Goal: Task Accomplishment & Management: Manage account settings

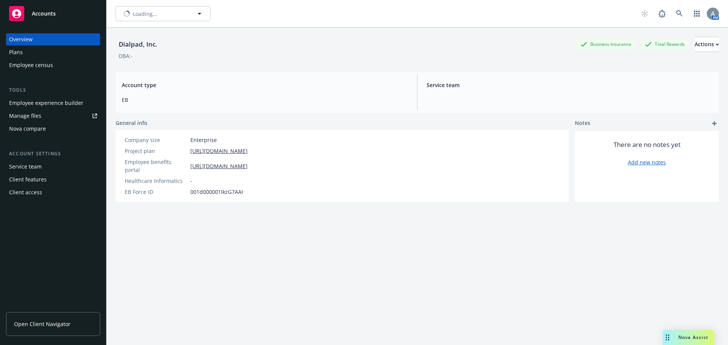
type input "Dialpad, Inc."
click at [205, 13] on button "Dialpad, Inc." at bounding box center [163, 13] width 95 height 15
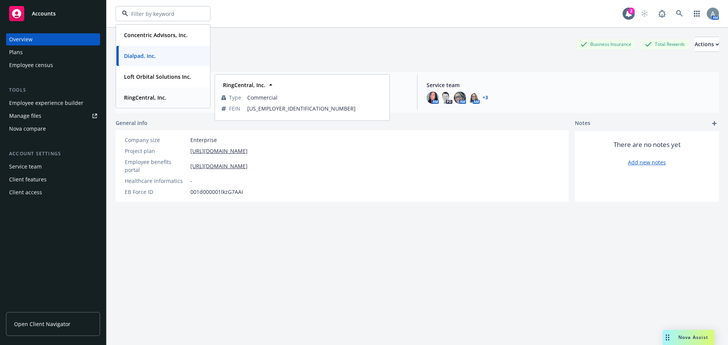
click at [155, 101] on strong "RingCentral, Inc." at bounding box center [145, 97] width 42 height 7
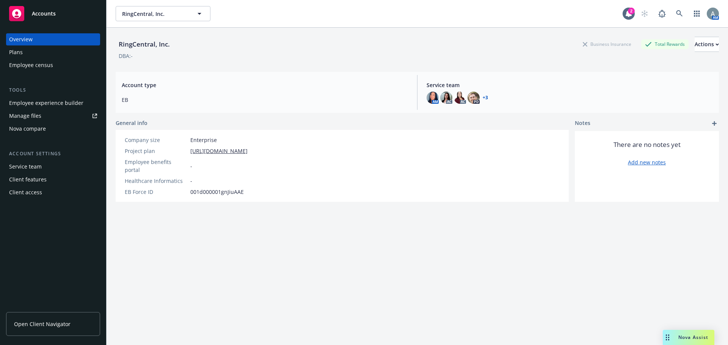
click at [36, 119] on div "Manage files" at bounding box center [25, 116] width 32 height 12
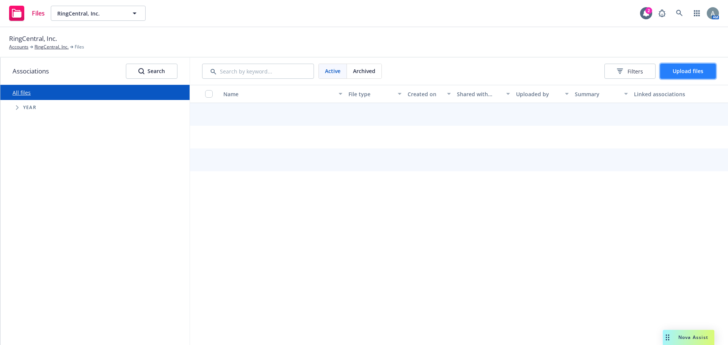
click at [686, 69] on span "Upload files" at bounding box center [688, 71] width 31 height 7
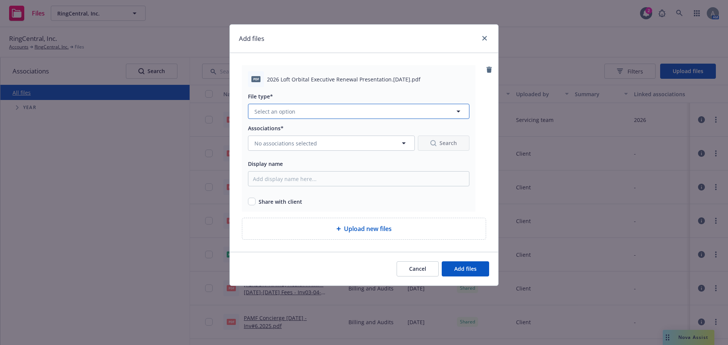
click at [297, 113] on button "Select an option" at bounding box center [358, 111] width 221 height 15
click at [308, 184] on input "Display name" at bounding box center [358, 178] width 221 height 15
click at [374, 181] on input "2026 Loft Orbital Executive Renewal Presentation 9.17.25" at bounding box center [358, 178] width 221 height 15
type input "2026 Loft Orbital Executive Renewal Presentation Updated 9.17.25"
click at [251, 202] on input "checkbox" at bounding box center [252, 202] width 8 height 8
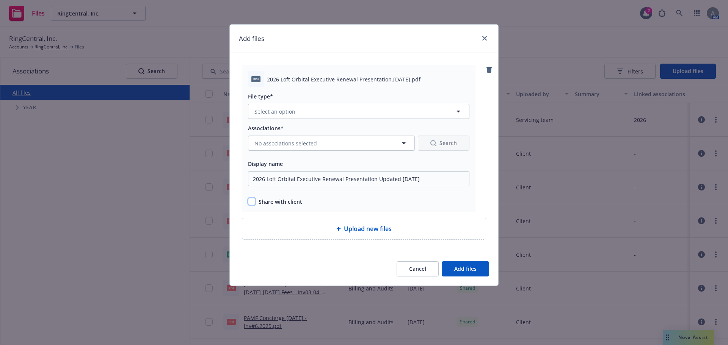
checkbox input "true"
click at [469, 268] on span "Add files" at bounding box center [465, 268] width 22 height 7
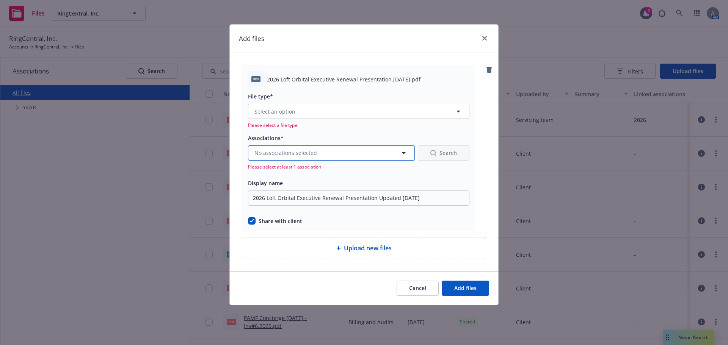
click at [315, 155] on span "No associations selected" at bounding box center [285, 153] width 63 height 8
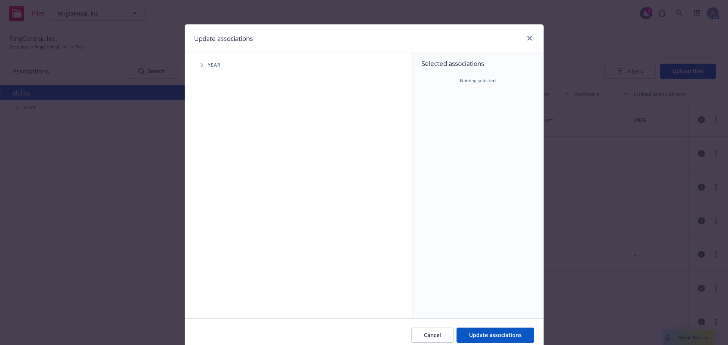
click at [201, 63] on span "Tree Example" at bounding box center [202, 65] width 12 height 12
click at [220, 188] on input "Tree Example" at bounding box center [221, 187] width 8 height 8
checkbox input "true"
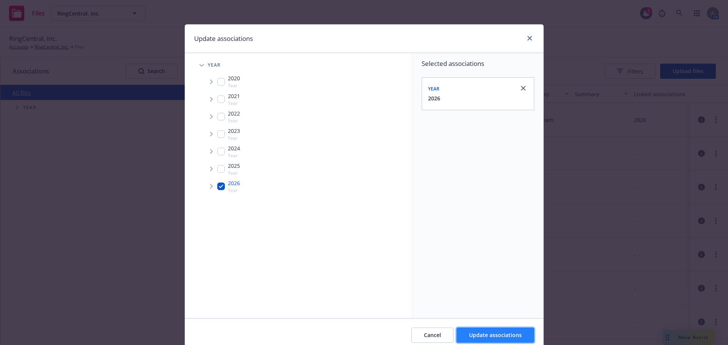
click at [493, 335] on span "Update associations" at bounding box center [495, 335] width 53 height 7
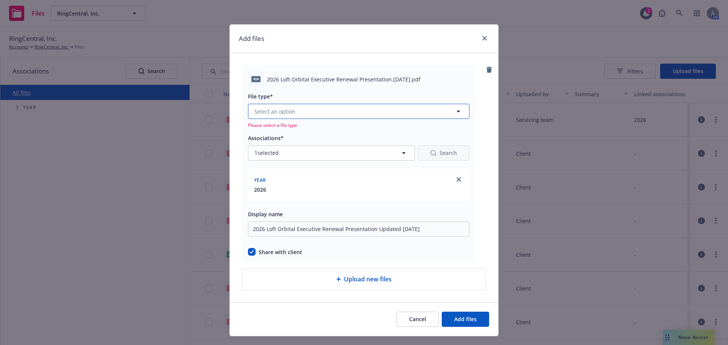
click at [341, 113] on button "Select an option" at bounding box center [358, 111] width 221 height 15
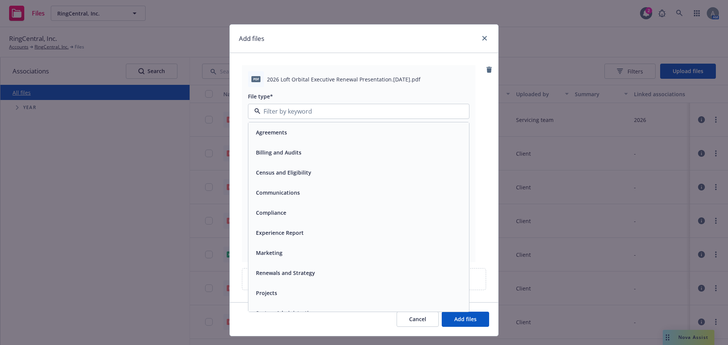
click at [277, 272] on span "Renewals and Strategy" at bounding box center [285, 273] width 59 height 8
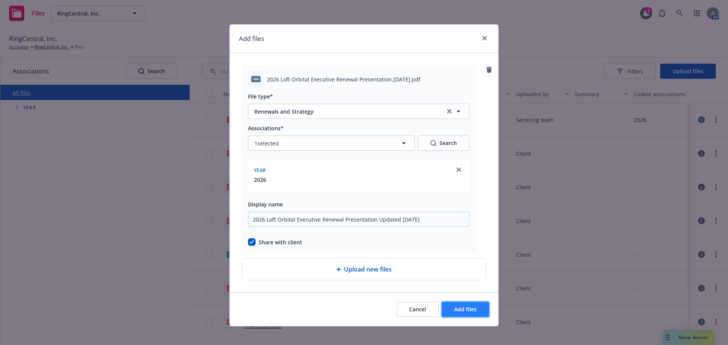
click at [467, 308] on span "Add files" at bounding box center [465, 309] width 22 height 7
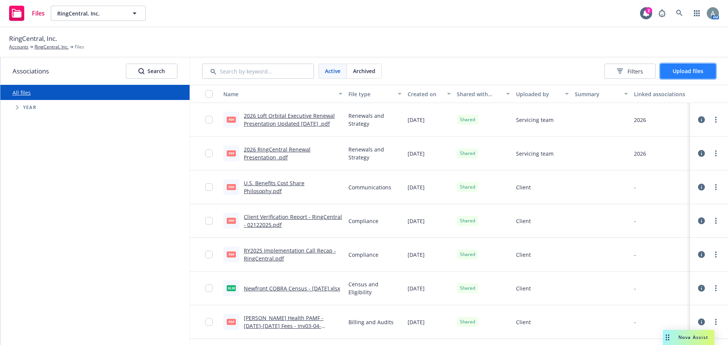
click at [701, 71] on span "Upload files" at bounding box center [688, 71] width 31 height 7
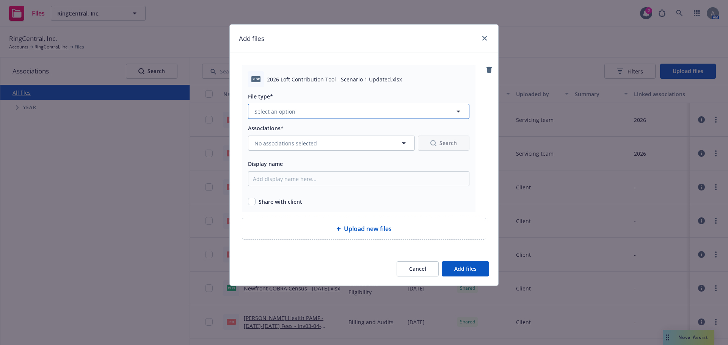
click at [319, 112] on button "Select an option" at bounding box center [358, 111] width 221 height 15
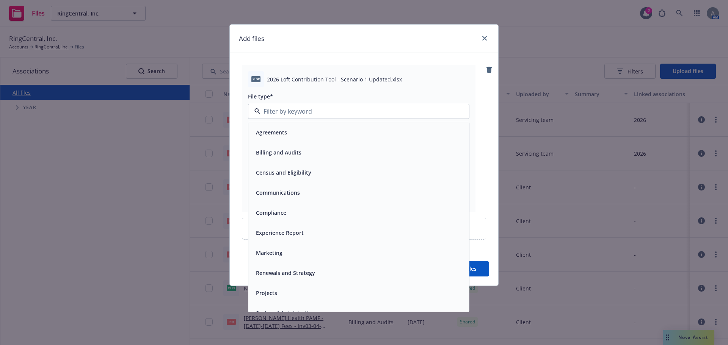
click at [295, 277] on span "Renewals and Strategy" at bounding box center [285, 273] width 59 height 8
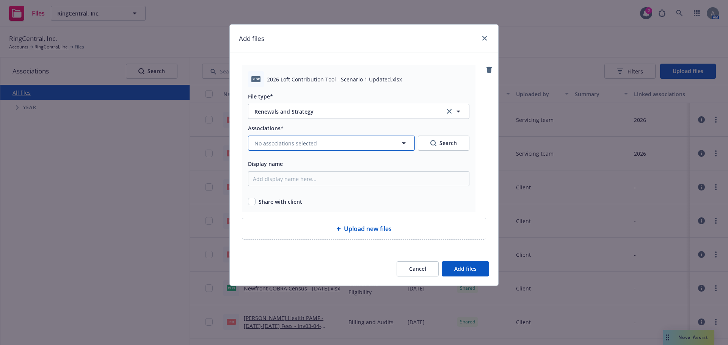
click at [295, 145] on span "No associations selected" at bounding box center [285, 144] width 63 height 8
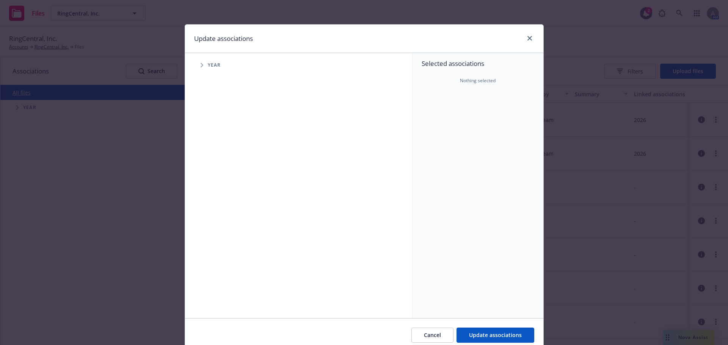
click at [196, 66] on span "Tree Example" at bounding box center [202, 65] width 12 height 12
click at [218, 188] on input "Tree Example" at bounding box center [221, 187] width 8 height 8
checkbox input "true"
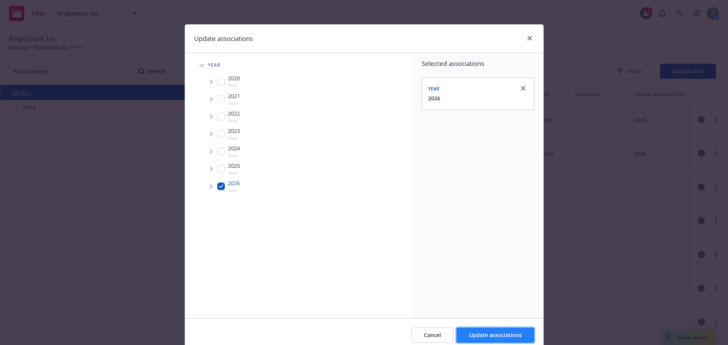
click at [487, 332] on span "Update associations" at bounding box center [495, 335] width 53 height 7
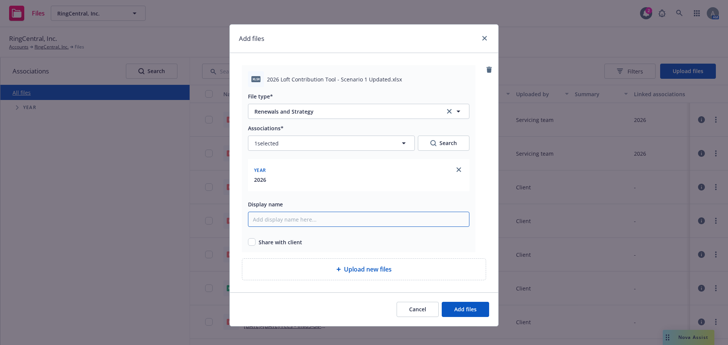
click at [287, 221] on input "Display name" at bounding box center [358, 219] width 221 height 15
click at [250, 242] on input "checkbox" at bounding box center [252, 243] width 8 height 8
checkbox input "true"
click at [328, 224] on input "Display name" at bounding box center [358, 219] width 221 height 15
type input "2026 Loft Contributions Tool - Scenario 1 Updated"
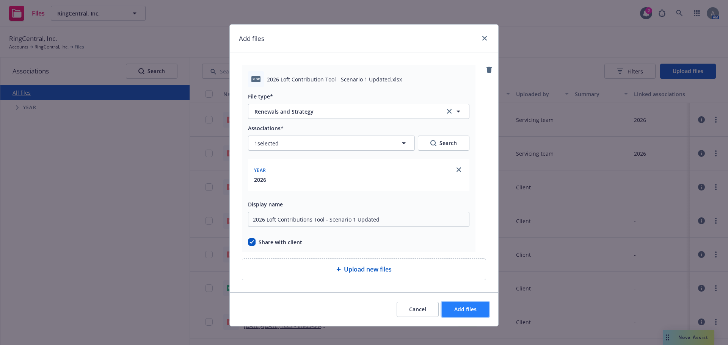
click at [466, 311] on span "Add files" at bounding box center [465, 309] width 22 height 7
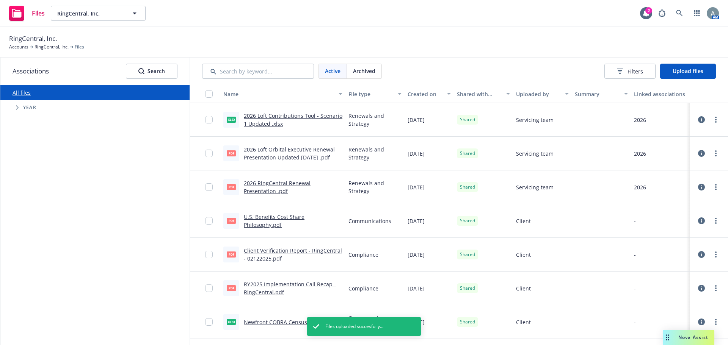
click at [14, 109] on span "Tree Example" at bounding box center [17, 108] width 12 height 12
click at [39, 230] on input "Tree Example" at bounding box center [37, 229] width 8 height 8
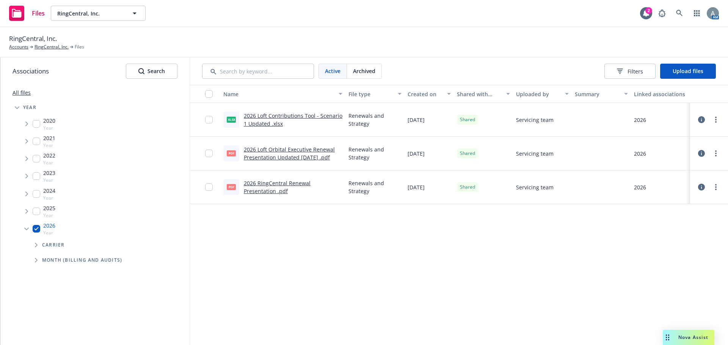
click at [36, 213] on input "Tree Example" at bounding box center [37, 212] width 8 height 8
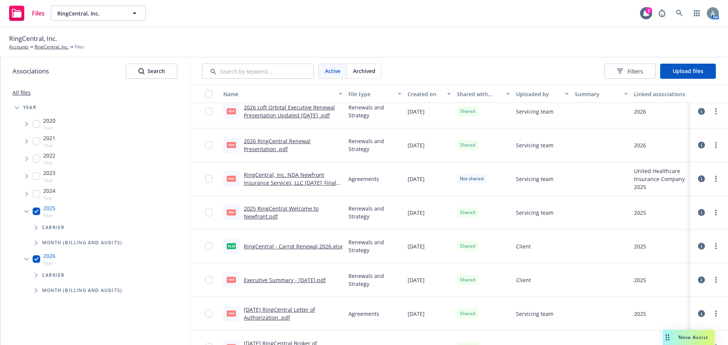
scroll to position [5, 0]
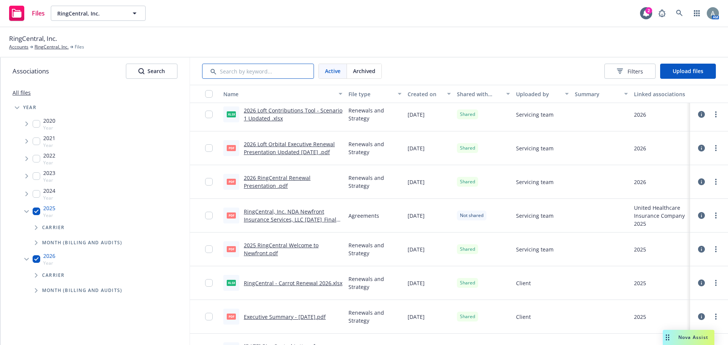
click at [251, 71] on input "Search by keyword..." at bounding box center [258, 71] width 112 height 15
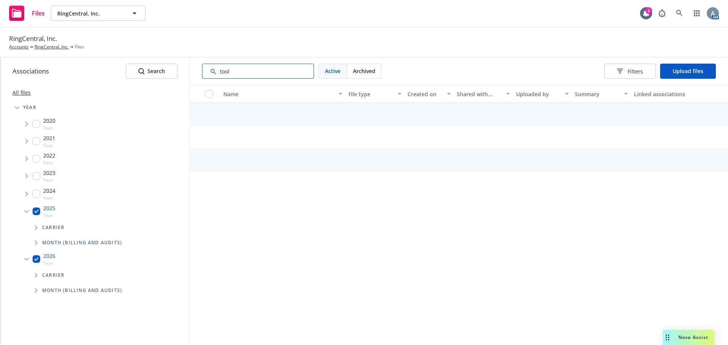
type input "tool"
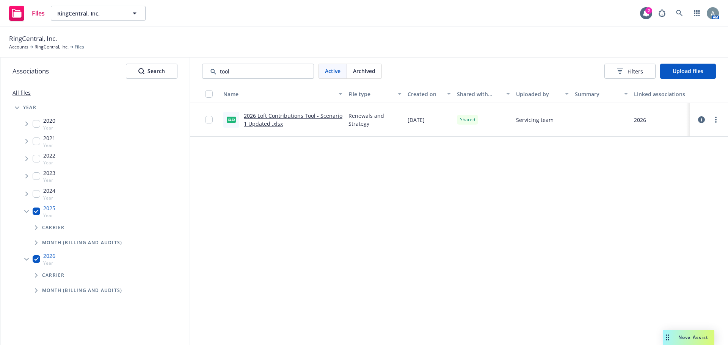
click at [512, 220] on div "Name File type Created on Shared with client Uploaded by Summary Linked associa…" at bounding box center [459, 215] width 538 height 261
drag, startPoint x: 271, startPoint y: 70, endPoint x: 197, endPoint y: 74, distance: 73.7
click at [197, 72] on div "Active Archived Filters Upload files" at bounding box center [459, 71] width 538 height 27
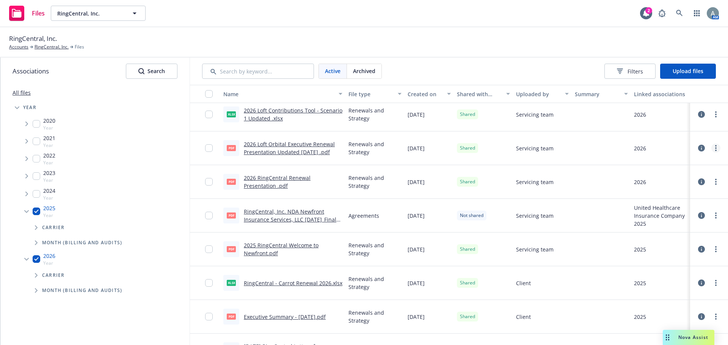
click at [715, 149] on icon "more" at bounding box center [716, 148] width 2 height 6
click at [676, 166] on link "Unshare with client" at bounding box center [676, 163] width 75 height 15
click at [711, 148] on link "more" at bounding box center [715, 148] width 9 height 9
click at [666, 181] on link "Archive" at bounding box center [676, 178] width 75 height 15
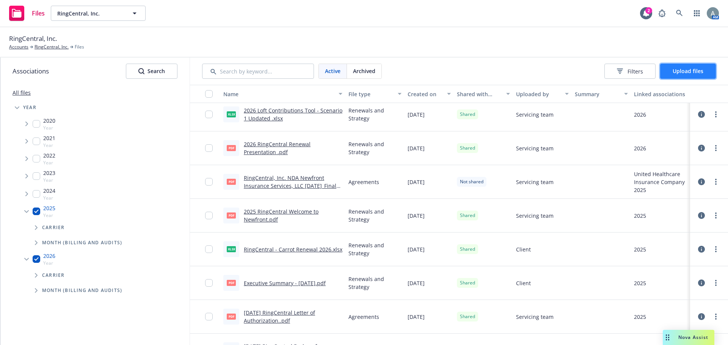
click at [690, 69] on span "Upload files" at bounding box center [688, 71] width 31 height 7
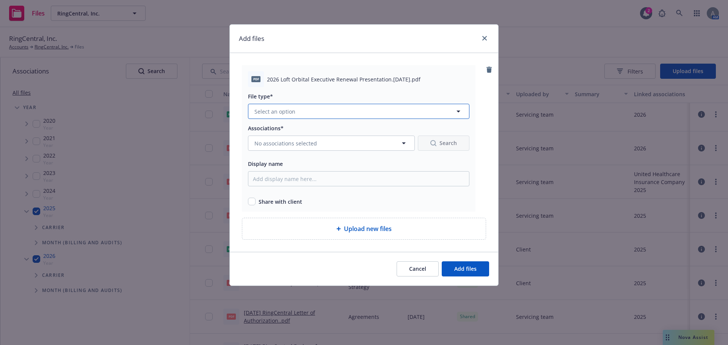
click at [323, 107] on button "Select an option" at bounding box center [358, 111] width 221 height 15
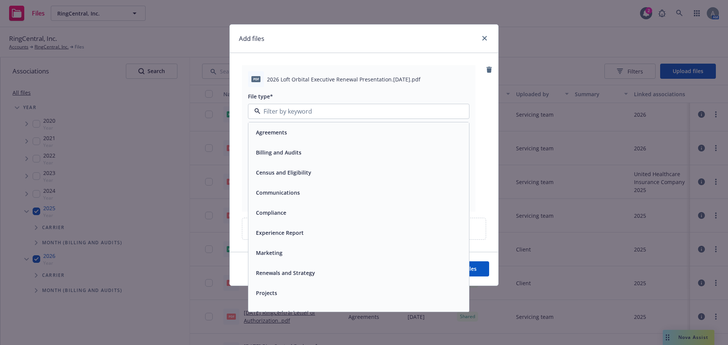
click at [294, 271] on div "Renewals and Strategy" at bounding box center [285, 273] width 64 height 11
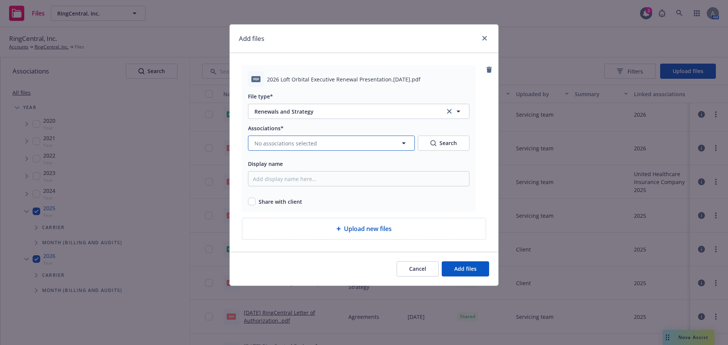
click at [310, 142] on span "No associations selected" at bounding box center [285, 144] width 63 height 8
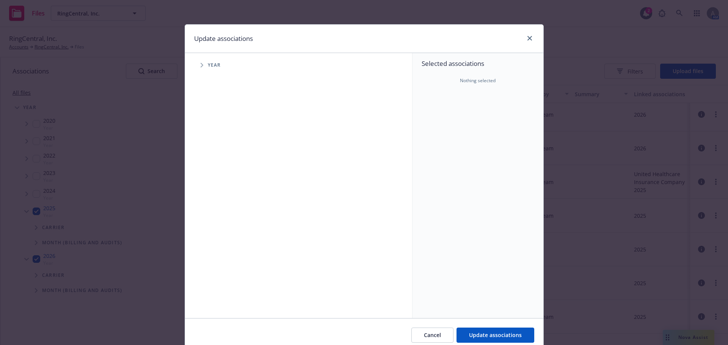
click at [201, 65] on icon "Tree Example" at bounding box center [202, 65] width 3 height 5
click at [218, 189] on input "Tree Example" at bounding box center [221, 187] width 8 height 8
checkbox input "true"
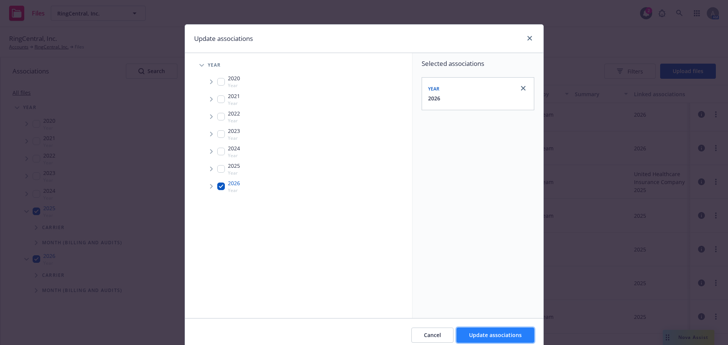
click at [497, 334] on span "Update associations" at bounding box center [495, 335] width 53 height 7
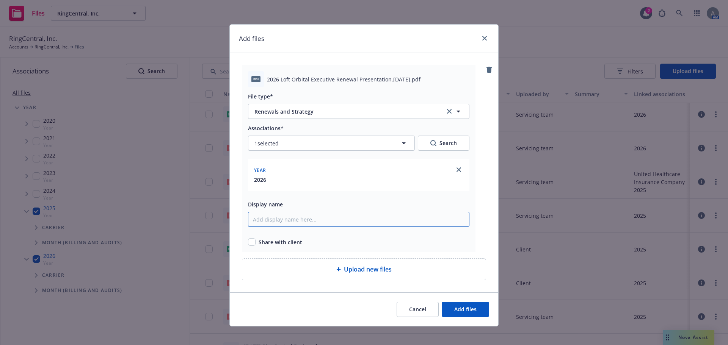
click at [280, 221] on input "Display name" at bounding box center [358, 219] width 221 height 15
type input "2026 Loft Orbital Executive Renewal Presentation 9.17.25"
click at [248, 243] on input "checkbox" at bounding box center [252, 243] width 8 height 8
checkbox input "true"
click at [368, 145] on button "1 selected" at bounding box center [331, 143] width 167 height 15
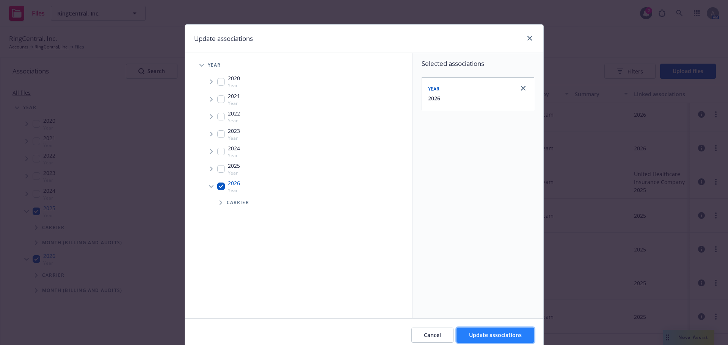
click at [490, 331] on button "Update associations" at bounding box center [496, 335] width 78 height 15
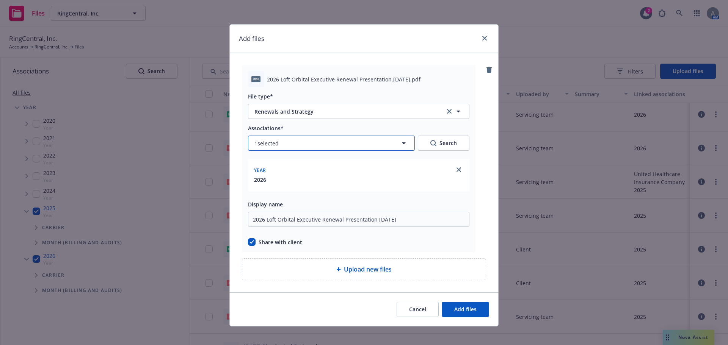
click at [275, 143] on span "1 selected" at bounding box center [266, 144] width 24 height 8
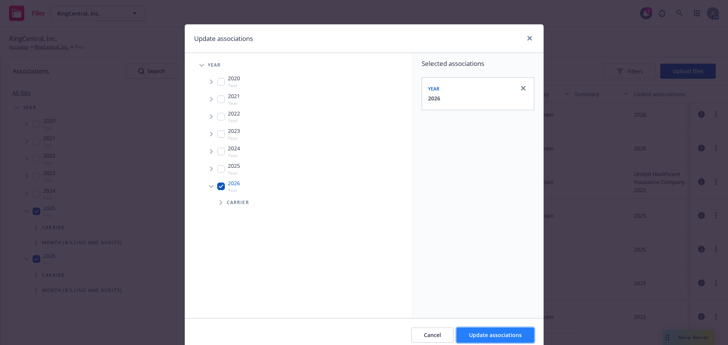
click at [490, 337] on span "Update associations" at bounding box center [495, 335] width 53 height 7
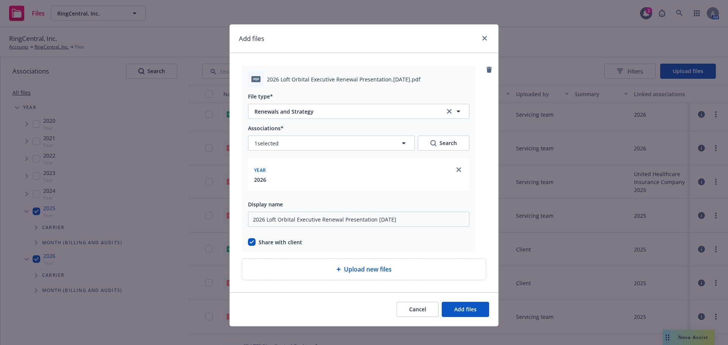
scroll to position [6, 0]
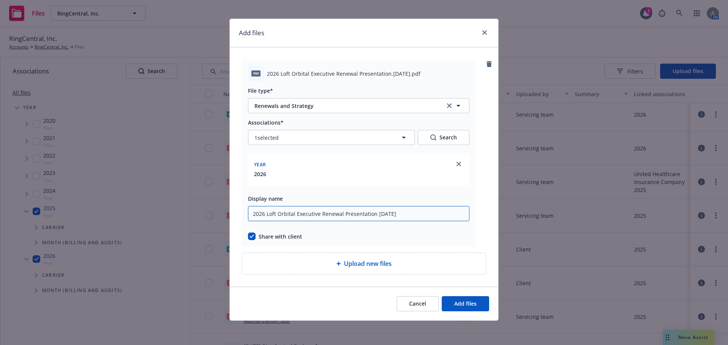
click at [388, 215] on input "2026 Loft Orbital Executive Renewal Presentation 9.17.25" at bounding box center [358, 213] width 221 height 15
drag, startPoint x: 399, startPoint y: 215, endPoint x: 340, endPoint y: 216, distance: 59.2
click at [340, 216] on input "2026 Loft Orbital Executive Renewal Presentation 9.17.25" at bounding box center [358, 213] width 221 height 15
click at [469, 301] on span "Add files" at bounding box center [465, 303] width 22 height 7
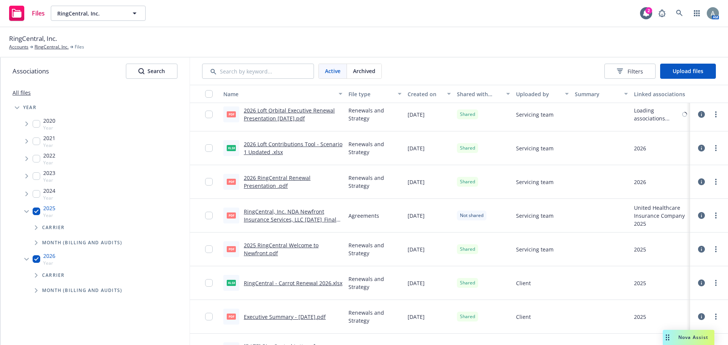
scroll to position [39, 0]
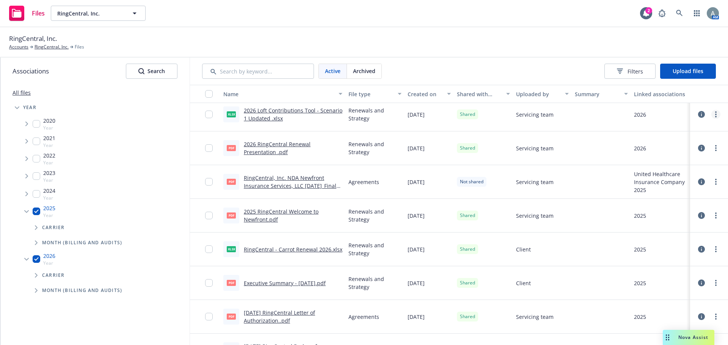
click at [713, 113] on link "more" at bounding box center [715, 114] width 9 height 9
click at [661, 146] on link "Archive" at bounding box center [676, 145] width 75 height 15
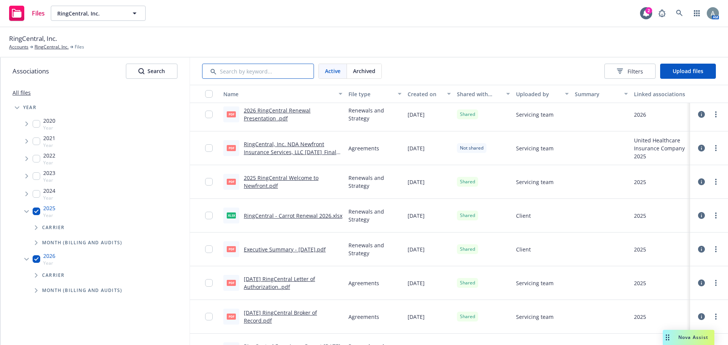
click at [266, 74] on input "Search by keyword..." at bounding box center [258, 71] width 112 height 15
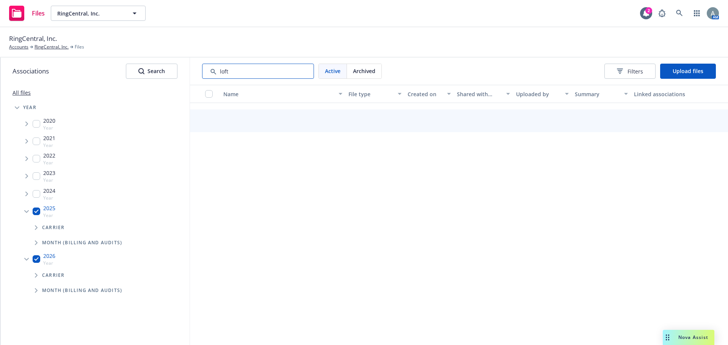
type input "loft"
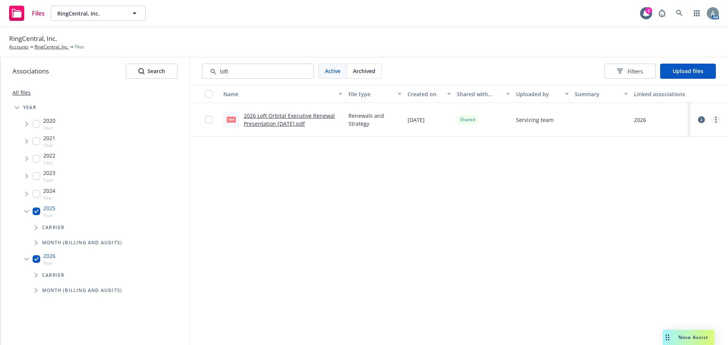
click at [713, 120] on link "more" at bounding box center [715, 119] width 9 height 9
click at [673, 150] on link "Archive" at bounding box center [682, 150] width 75 height 15
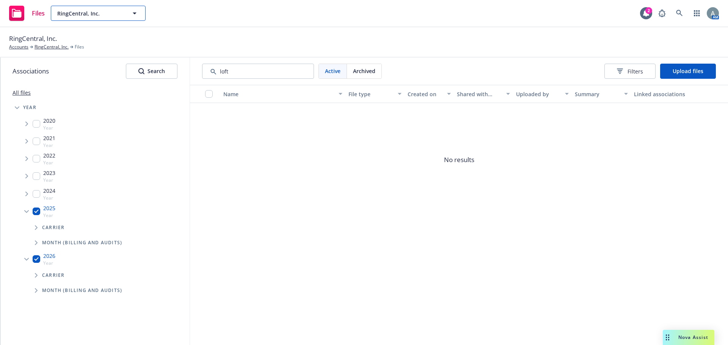
click at [133, 11] on icon "button" at bounding box center [134, 13] width 9 height 9
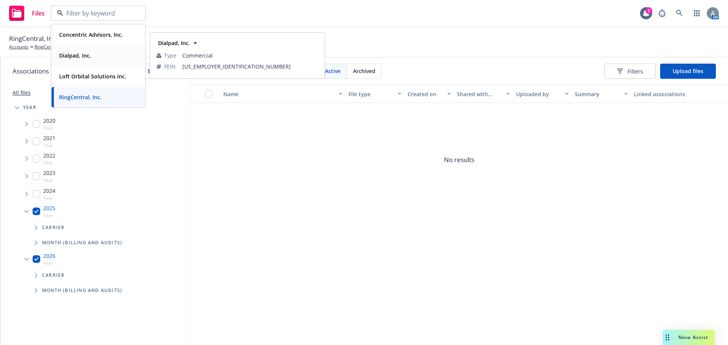
click at [82, 53] on strong "Dialpad, Inc." at bounding box center [75, 55] width 32 height 7
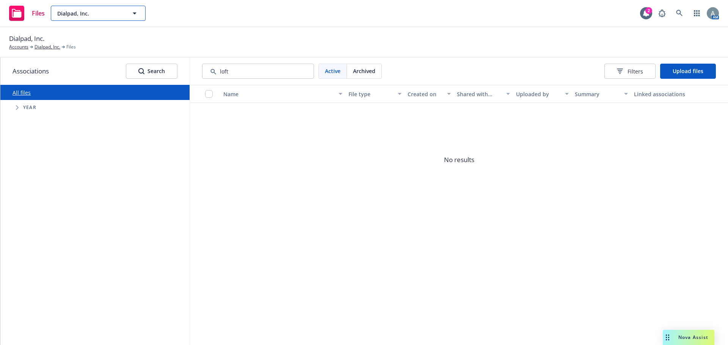
click at [135, 15] on icon "button" at bounding box center [134, 13] width 9 height 9
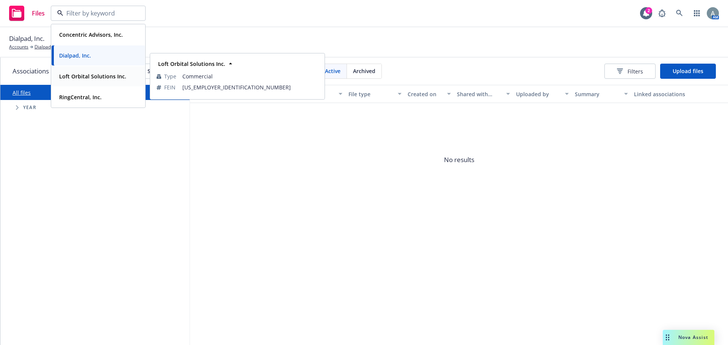
click at [92, 77] on strong "Loft Orbital Solutions Inc." at bounding box center [92, 76] width 67 height 7
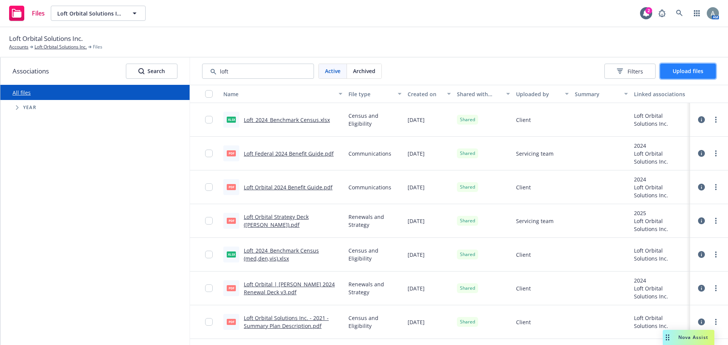
click at [683, 66] on button "Upload files" at bounding box center [688, 71] width 56 height 15
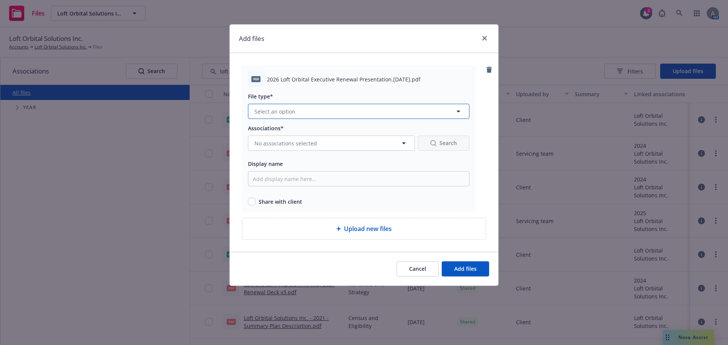
click at [322, 114] on button "Select an option" at bounding box center [358, 111] width 221 height 15
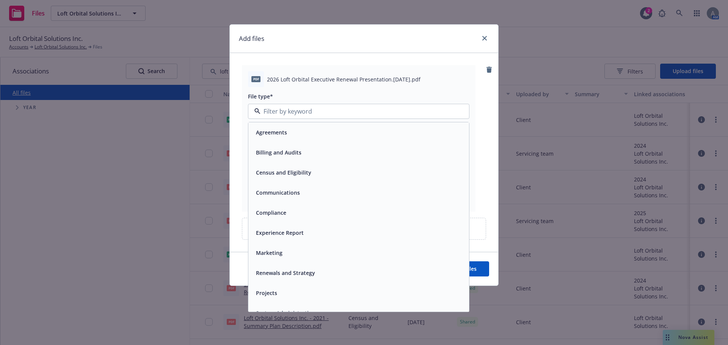
click at [307, 272] on span "Renewals and Strategy" at bounding box center [285, 273] width 59 height 8
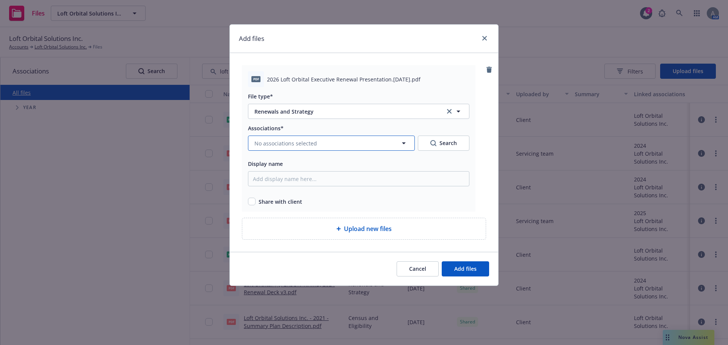
click at [292, 141] on span "No associations selected" at bounding box center [285, 144] width 63 height 8
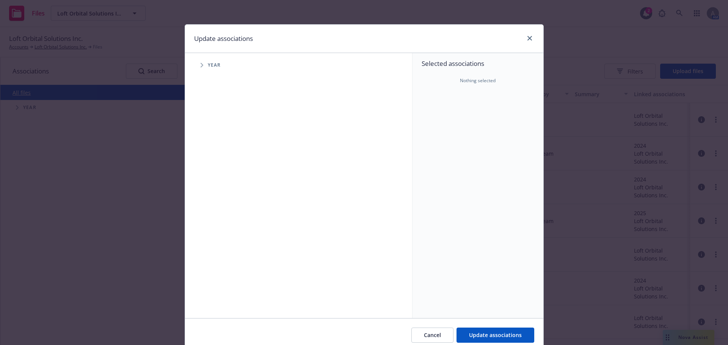
click at [197, 68] on span "Tree Example" at bounding box center [202, 65] width 12 height 12
click at [218, 188] on input "Tree Example" at bounding box center [221, 187] width 8 height 8
checkbox input "true"
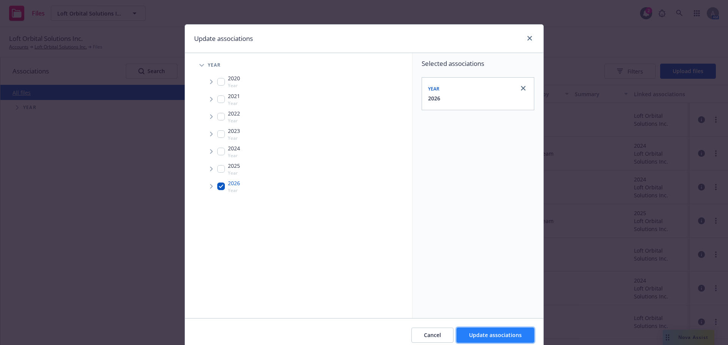
click at [491, 334] on span "Update associations" at bounding box center [495, 335] width 53 height 7
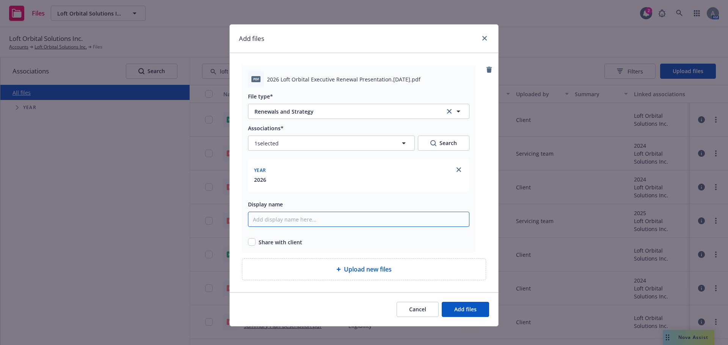
click at [285, 221] on input "Display name" at bounding box center [358, 219] width 221 height 15
type input "2026 Loft Orbital Executive Renewal Presentation 9.17"
click at [252, 243] on input "checkbox" at bounding box center [252, 243] width 8 height 8
checkbox input "true"
click at [465, 306] on span "Add files" at bounding box center [465, 309] width 22 height 7
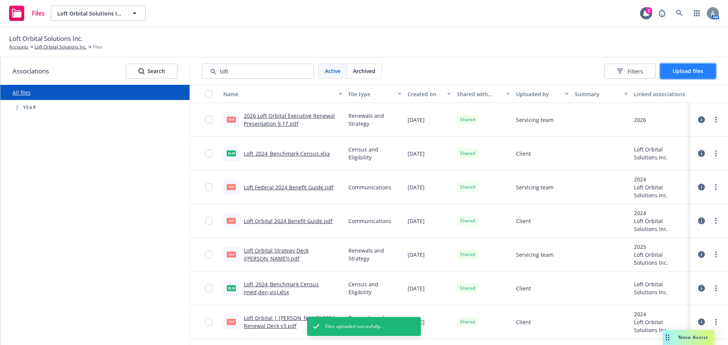
click at [694, 70] on span "Upload files" at bounding box center [688, 71] width 31 height 7
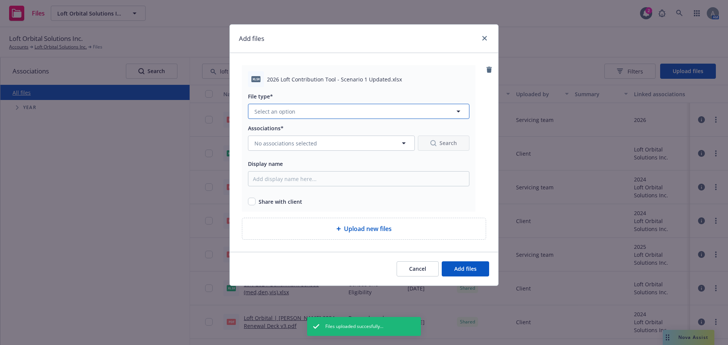
click at [337, 115] on button "Select an option" at bounding box center [358, 111] width 221 height 15
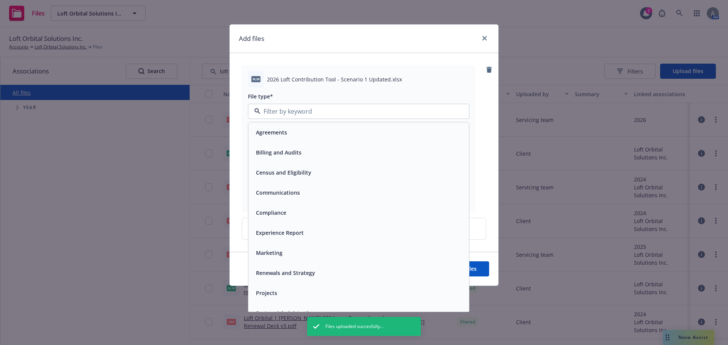
click at [307, 279] on div "Renewals and Strategy" at bounding box center [358, 273] width 221 height 20
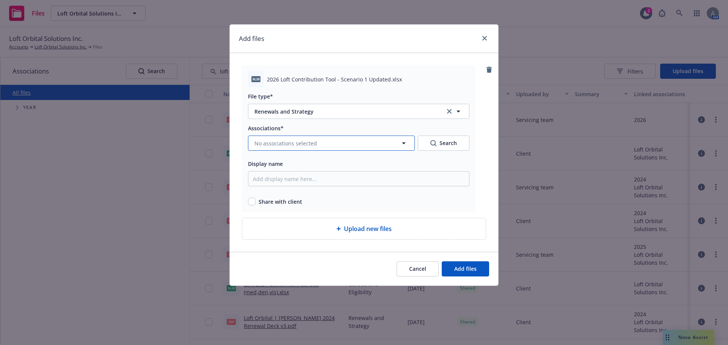
click at [295, 144] on span "No associations selected" at bounding box center [285, 144] width 63 height 8
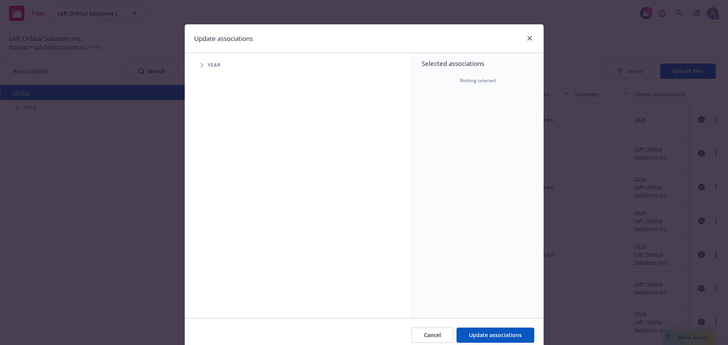
click at [198, 62] on span "Tree Example" at bounding box center [202, 65] width 12 height 12
click at [220, 185] on input "Tree Example" at bounding box center [221, 187] width 8 height 8
checkbox input "true"
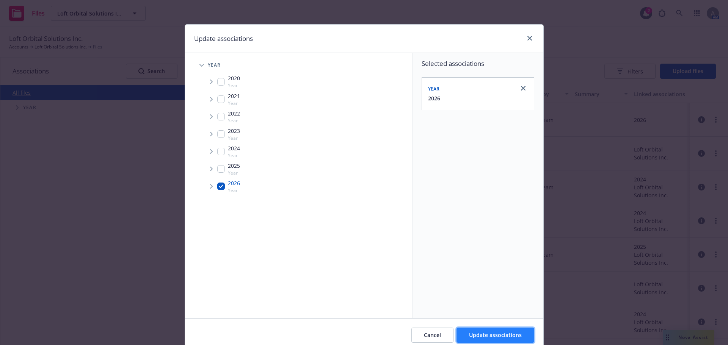
click at [509, 337] on span "Update associations" at bounding box center [495, 335] width 53 height 7
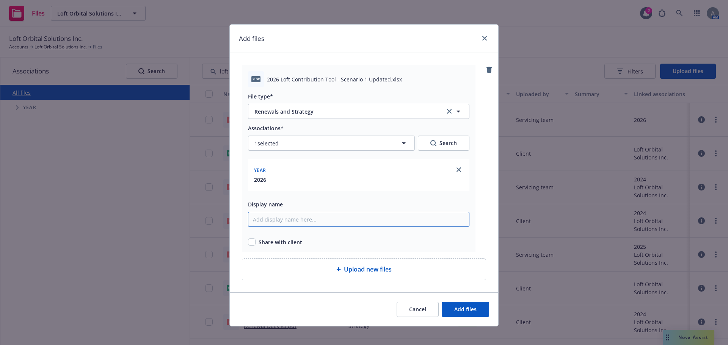
click at [301, 218] on input "Display name" at bounding box center [358, 219] width 221 height 15
type input "2026 Loft Contribution Tool - Scenario 1 Updated"
click at [442, 302] on button "Add files" at bounding box center [465, 309] width 47 height 15
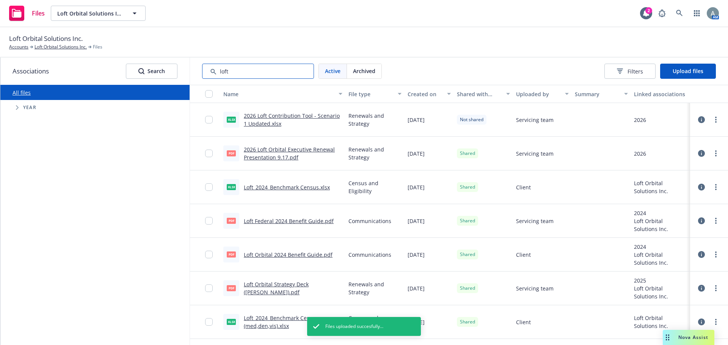
click at [257, 72] on input "Search by keyword..." at bounding box center [258, 71] width 112 height 15
drag, startPoint x: 244, startPoint y: 71, endPoint x: 204, endPoint y: 71, distance: 39.8
click at [204, 71] on input "Search by keyword..." at bounding box center [258, 71] width 112 height 15
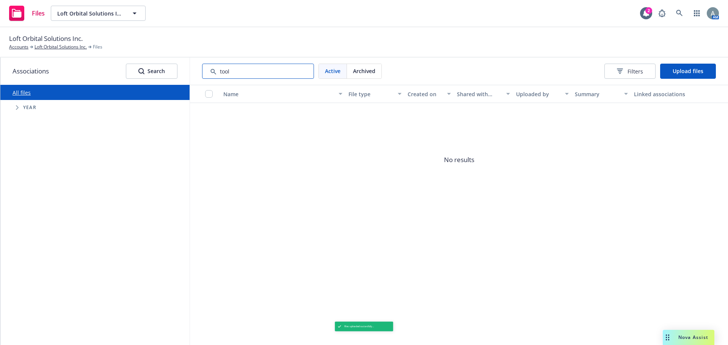
type input "tool"
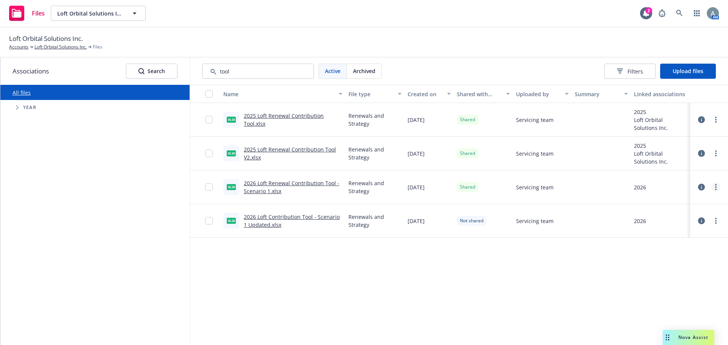
click at [718, 188] on link "more" at bounding box center [715, 187] width 9 height 9
click at [473, 186] on span "Shared" at bounding box center [467, 187] width 15 height 7
click at [714, 188] on link "more" at bounding box center [715, 187] width 9 height 9
click at [667, 247] on link "Edit" at bounding box center [682, 248] width 75 height 15
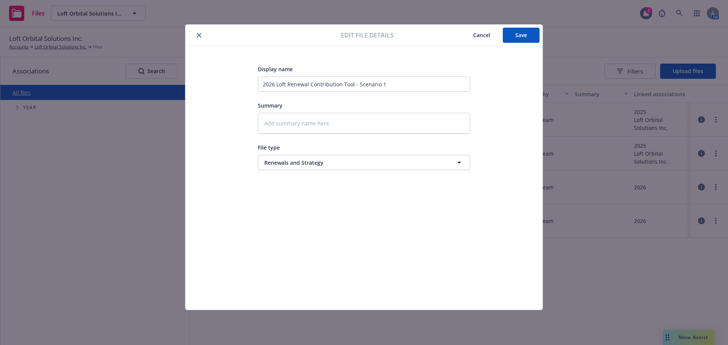
click at [479, 33] on span "Cancel" at bounding box center [481, 34] width 17 height 7
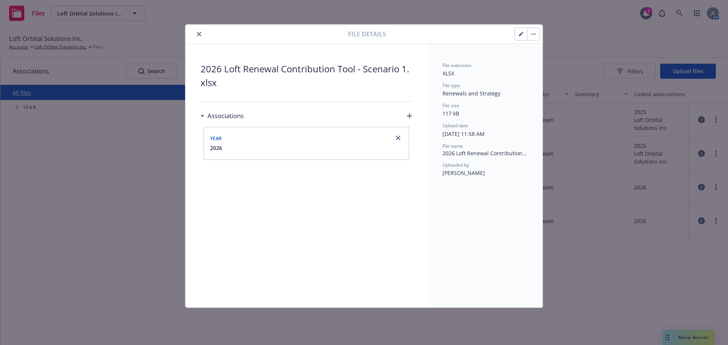
click at [523, 35] on icon "button" at bounding box center [521, 34] width 5 height 5
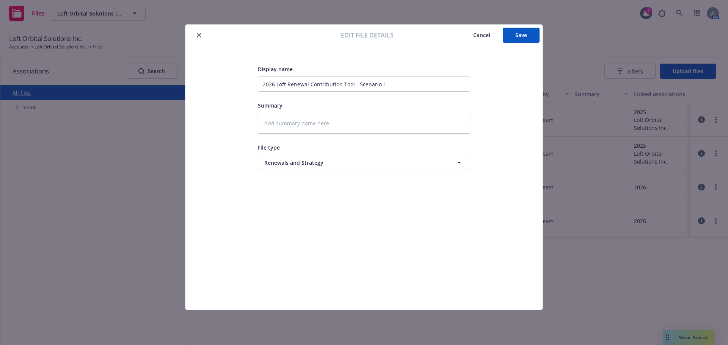
click at [197, 35] on icon "close" at bounding box center [199, 35] width 5 height 5
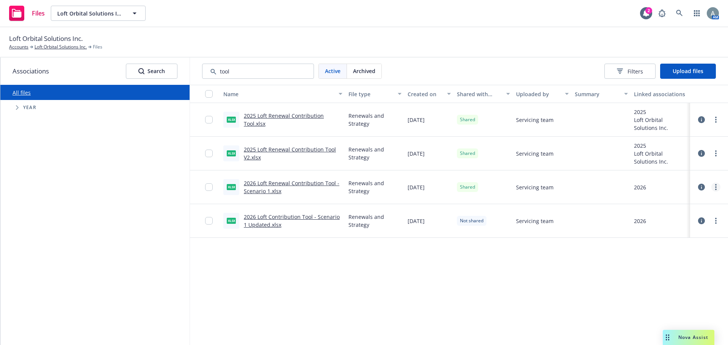
click at [715, 187] on icon "more" at bounding box center [716, 187] width 2 height 6
click at [667, 203] on link "Unshare with client" at bounding box center [682, 202] width 75 height 15
click at [717, 218] on link "more" at bounding box center [715, 221] width 9 height 9
click at [547, 220] on span "Servicing team" at bounding box center [535, 221] width 38 height 8
click at [717, 221] on link "more" at bounding box center [715, 221] width 9 height 9
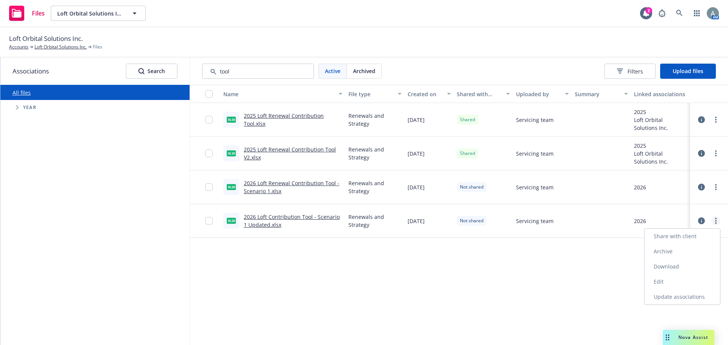
click at [717, 220] on link "more" at bounding box center [715, 221] width 9 height 9
click at [716, 220] on icon "more" at bounding box center [716, 221] width 2 height 6
click at [662, 281] on link "Edit" at bounding box center [682, 282] width 75 height 15
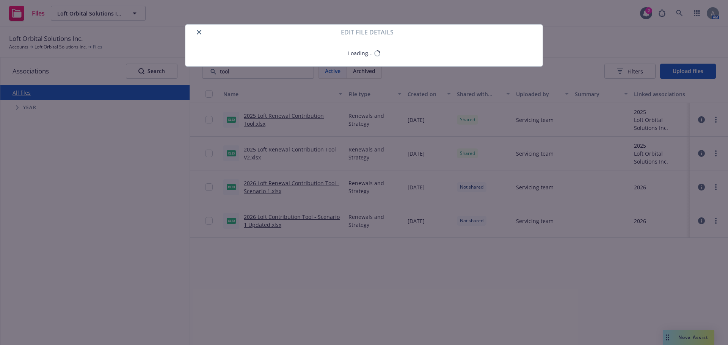
type textarea "x"
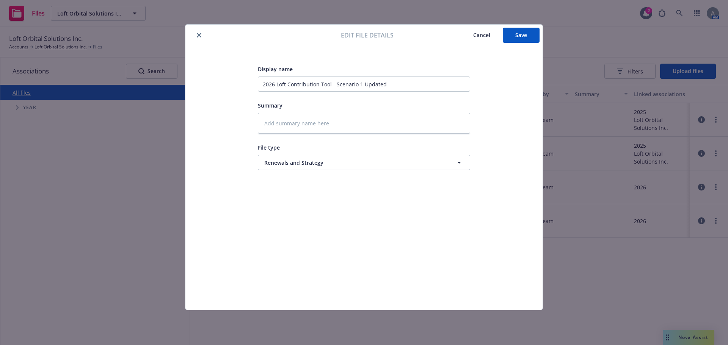
drag, startPoint x: 487, startPoint y: 37, endPoint x: 633, endPoint y: 150, distance: 184.3
click at [487, 37] on span "Cancel" at bounding box center [481, 34] width 17 height 7
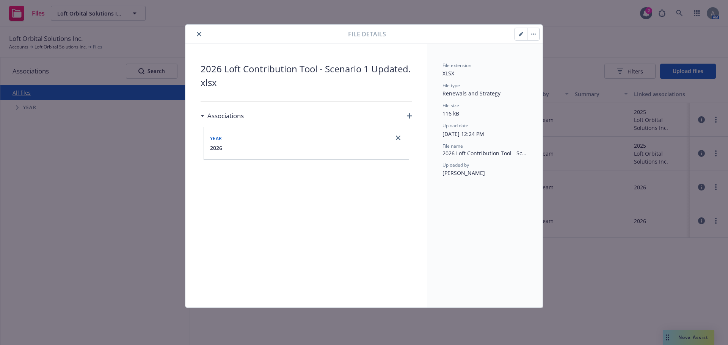
click at [192, 32] on div at bounding box center [268, 34] width 160 height 9
click at [198, 34] on icon "close" at bounding box center [199, 34] width 5 height 5
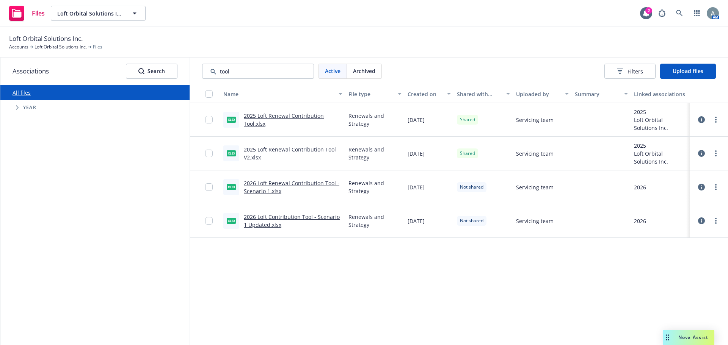
click at [722, 220] on div at bounding box center [709, 221] width 32 height 24
click at [719, 220] on link "more" at bounding box center [715, 221] width 9 height 9
click at [686, 236] on link "Share with client" at bounding box center [682, 236] width 75 height 15
click at [243, 73] on input "Search by keyword..." at bounding box center [258, 71] width 112 height 15
drag, startPoint x: 243, startPoint y: 73, endPoint x: 196, endPoint y: 72, distance: 47.8
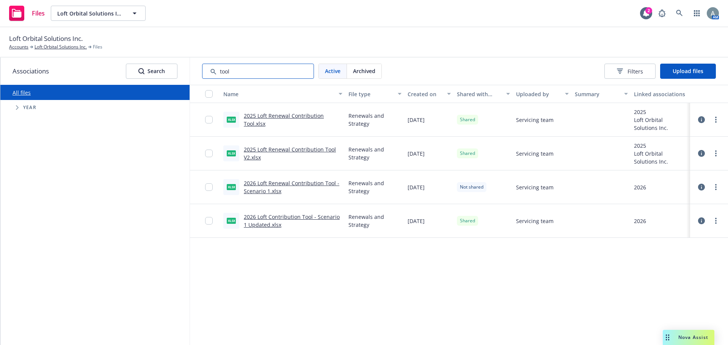
click at [196, 72] on div "Active Archived Filters Upload files" at bounding box center [459, 71] width 538 height 27
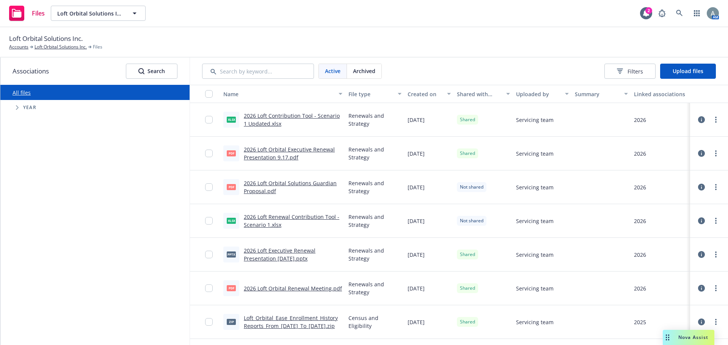
click at [425, 94] on div "Created on" at bounding box center [425, 94] width 35 height 8
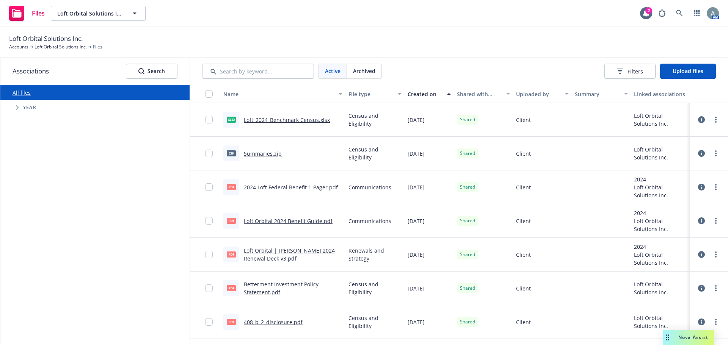
click at [425, 94] on div "Created on" at bounding box center [425, 94] width 35 height 8
